Goal: Check status: Check status

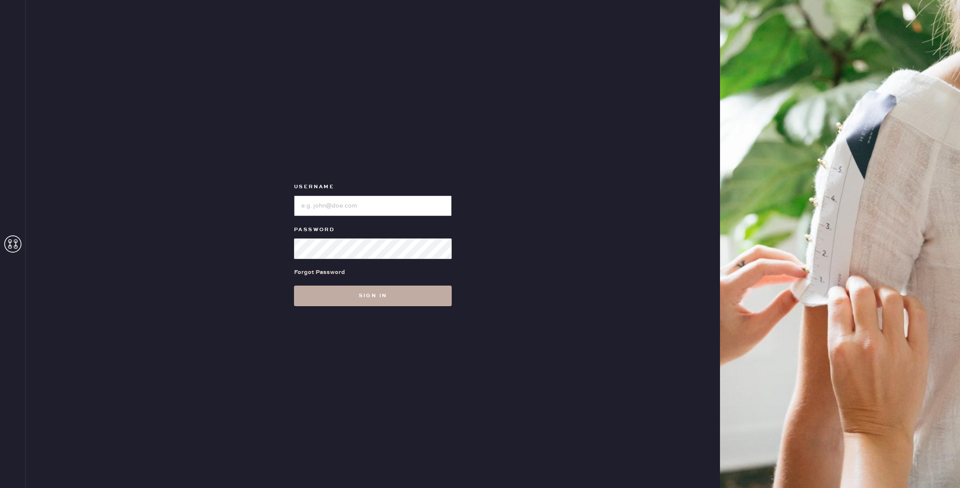
type input "reformationwilliamsburg"
click at [397, 295] on button "Sign in" at bounding box center [373, 296] width 158 height 21
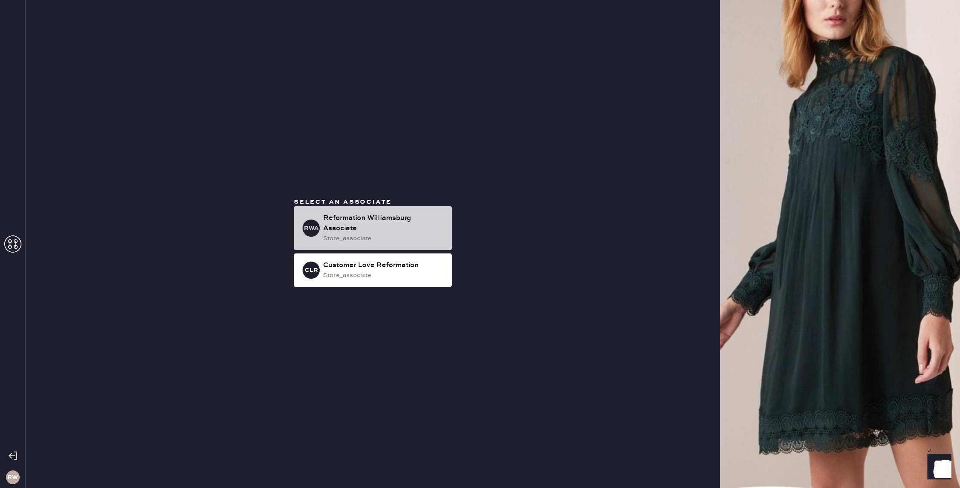
click at [368, 228] on div "Reformation Williamsburg Associate" at bounding box center [384, 223] width 122 height 21
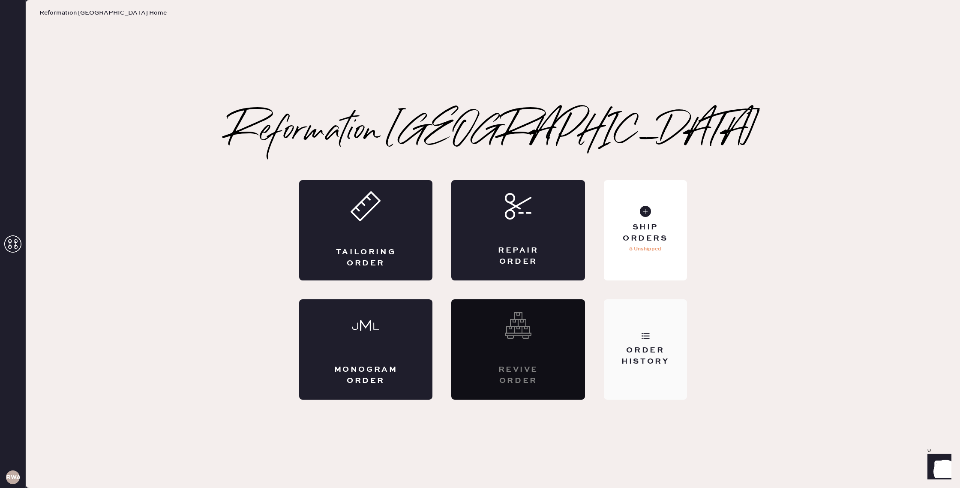
click at [623, 349] on div "Order History" at bounding box center [645, 355] width 69 height 21
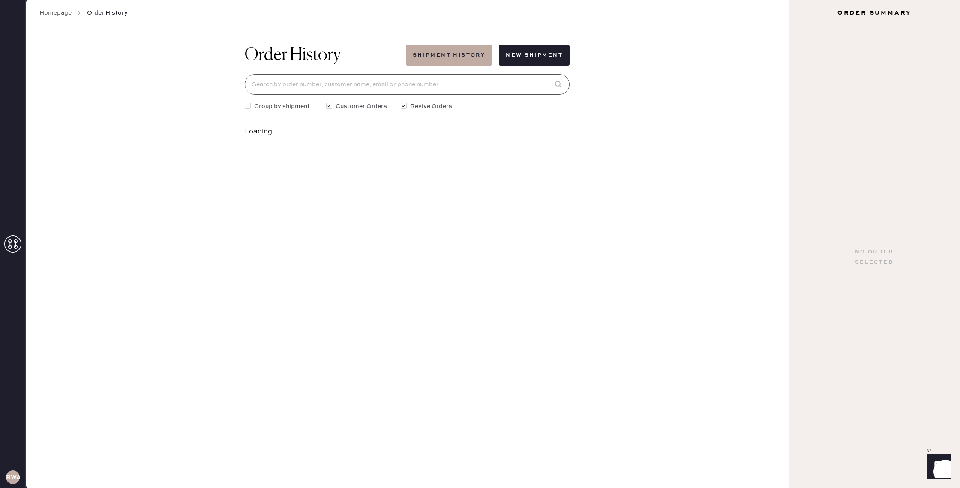
click at [377, 82] on input at bounding box center [407, 84] width 325 height 21
type input "[PERSON_NAME]"
click at [430, 136] on div "[DATE] • 1 garment" at bounding box center [381, 139] width 256 height 9
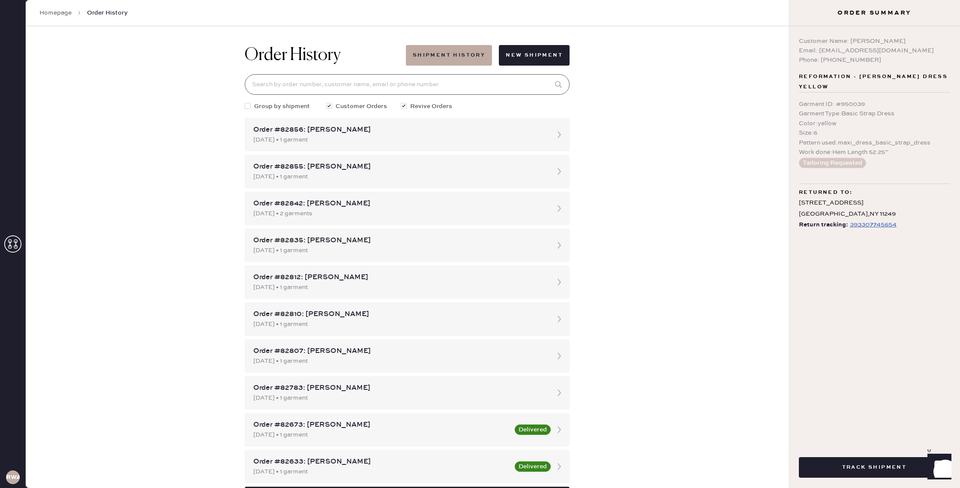
click at [351, 92] on input at bounding box center [407, 84] width 325 height 21
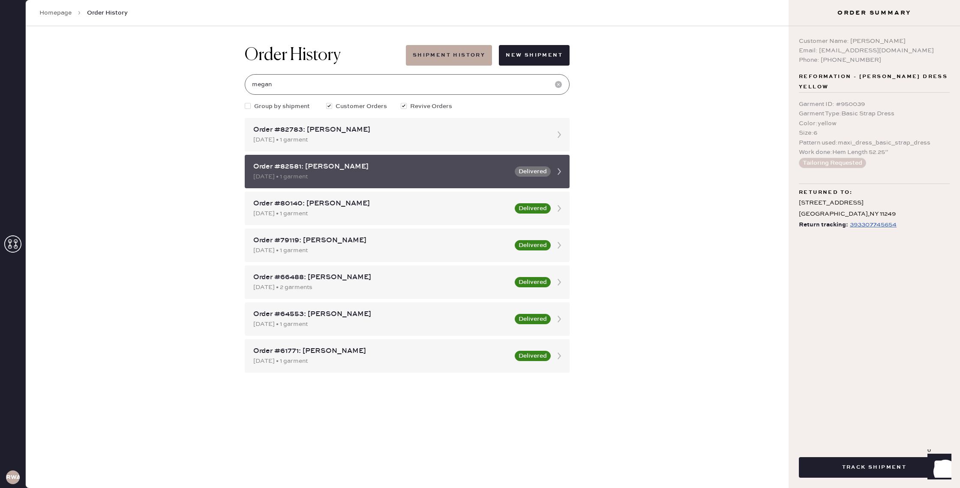
type input "megan"
click at [561, 171] on icon at bounding box center [559, 171] width 17 height 17
